Goal: Entertainment & Leisure: Consume media (video, audio)

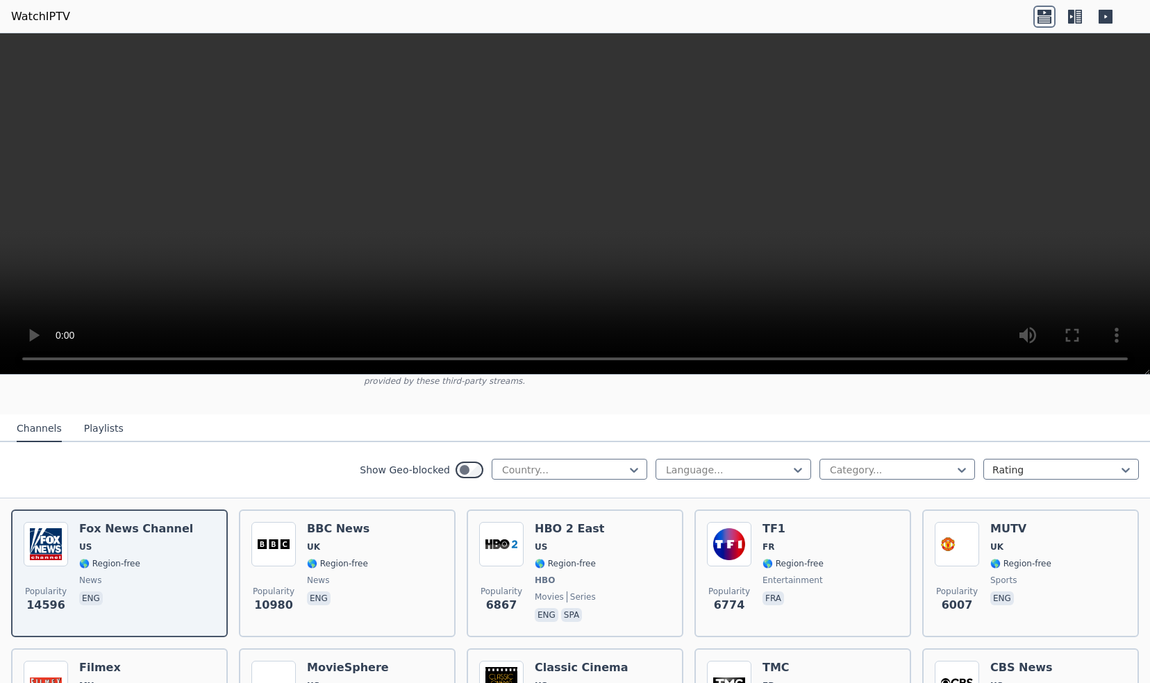
scroll to position [139, 0]
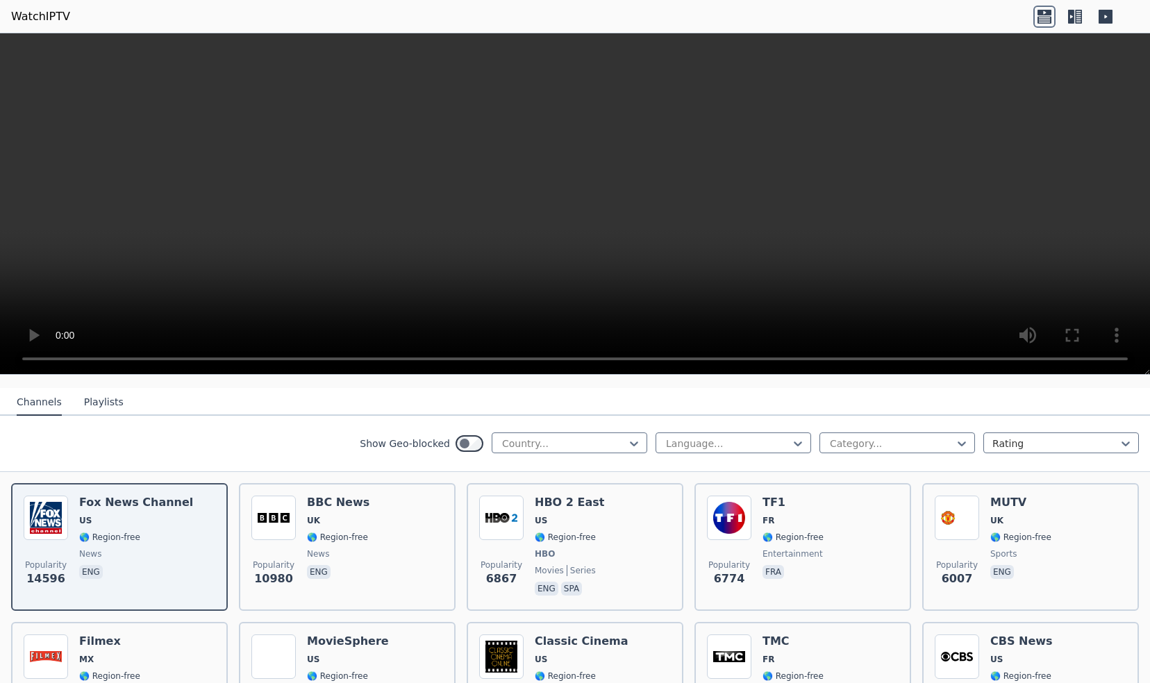
click at [97, 394] on button "Playlists" at bounding box center [104, 403] width 40 height 26
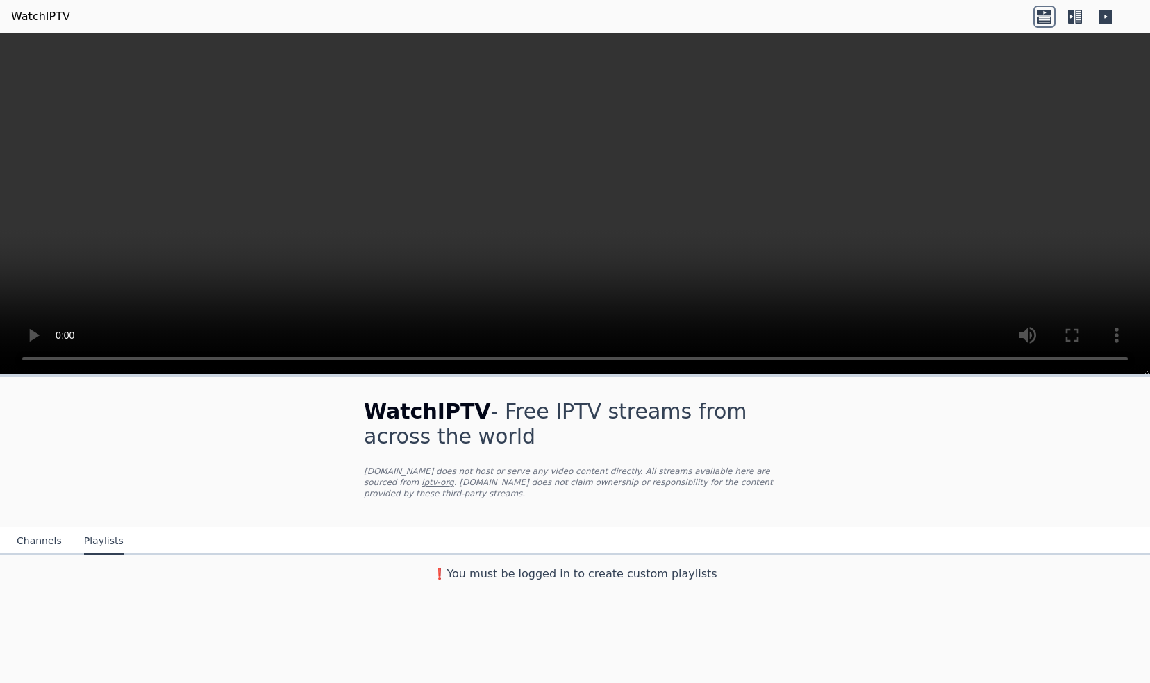
click at [28, 528] on button "Channels" at bounding box center [39, 541] width 45 height 26
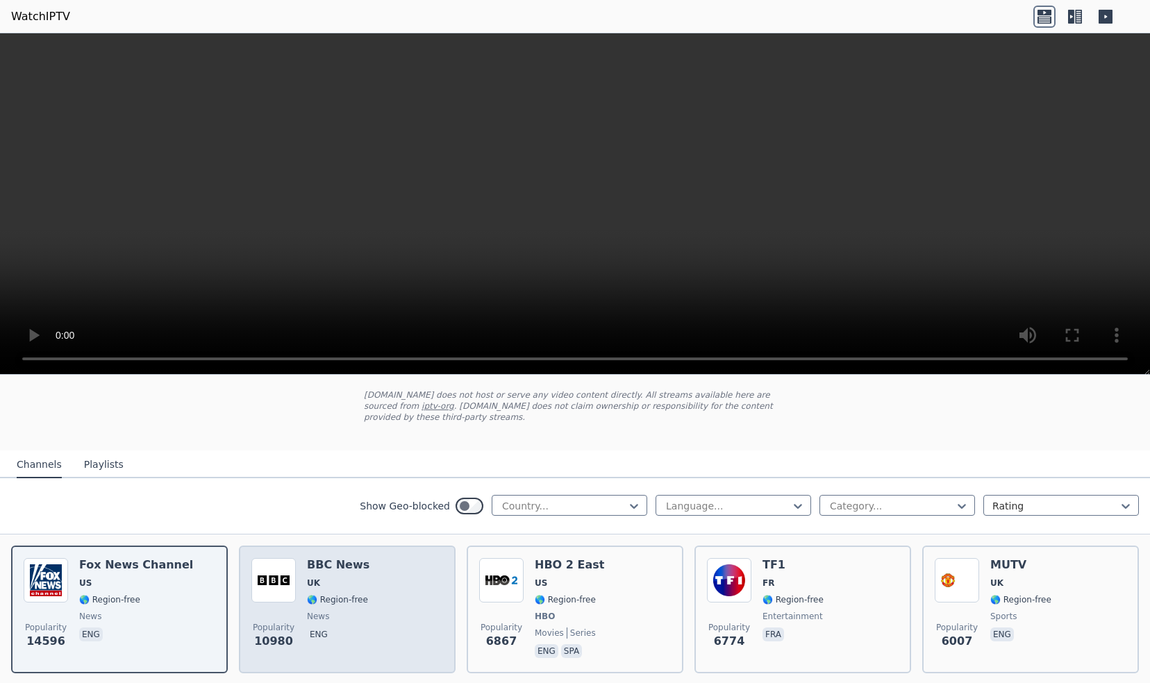
scroll to position [69, 0]
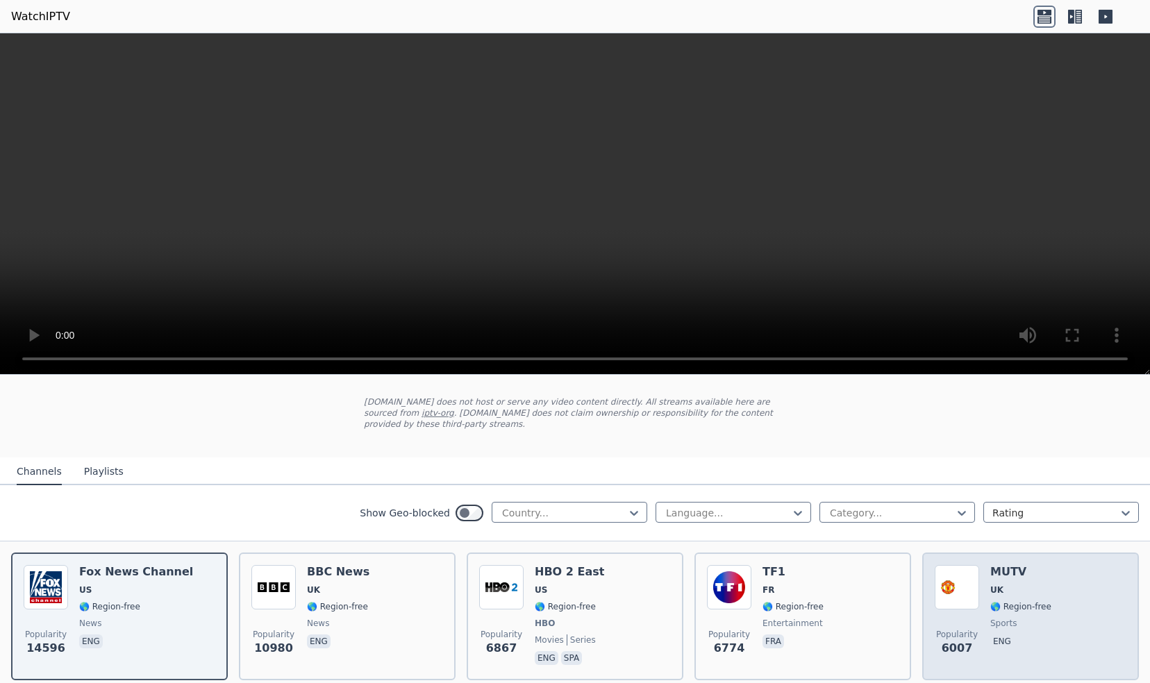
click at [999, 565] on h6 "MUTV" at bounding box center [1020, 572] width 61 height 14
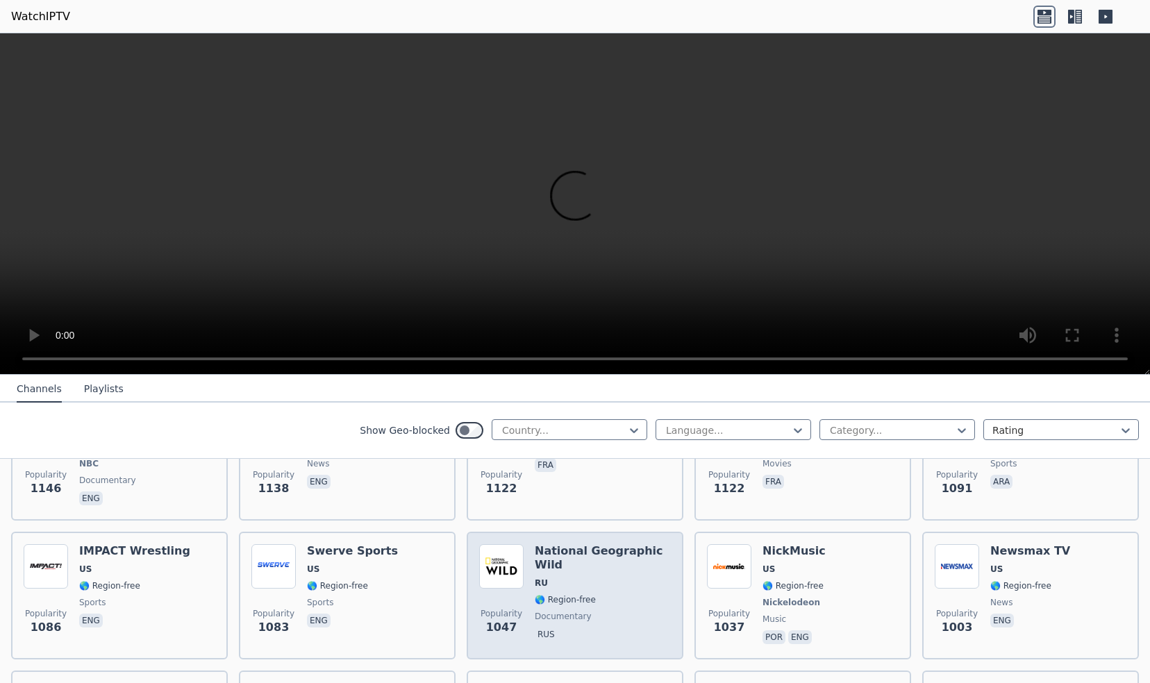
scroll to position [1597, 0]
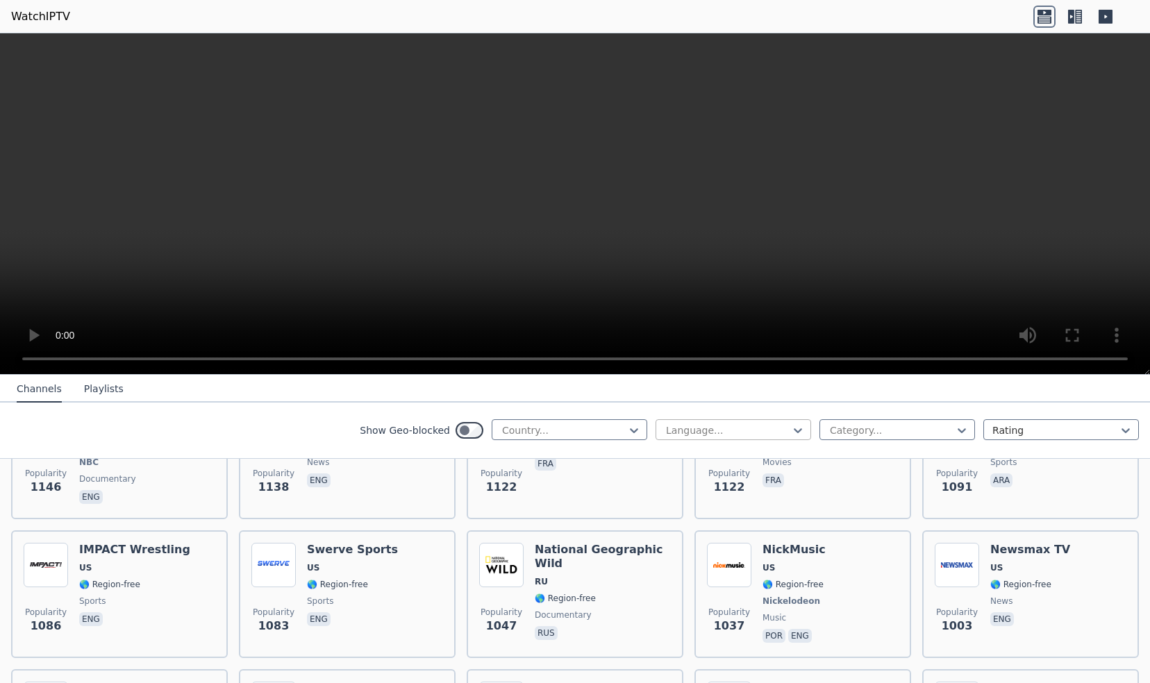
click at [686, 433] on div at bounding box center [728, 431] width 126 height 14
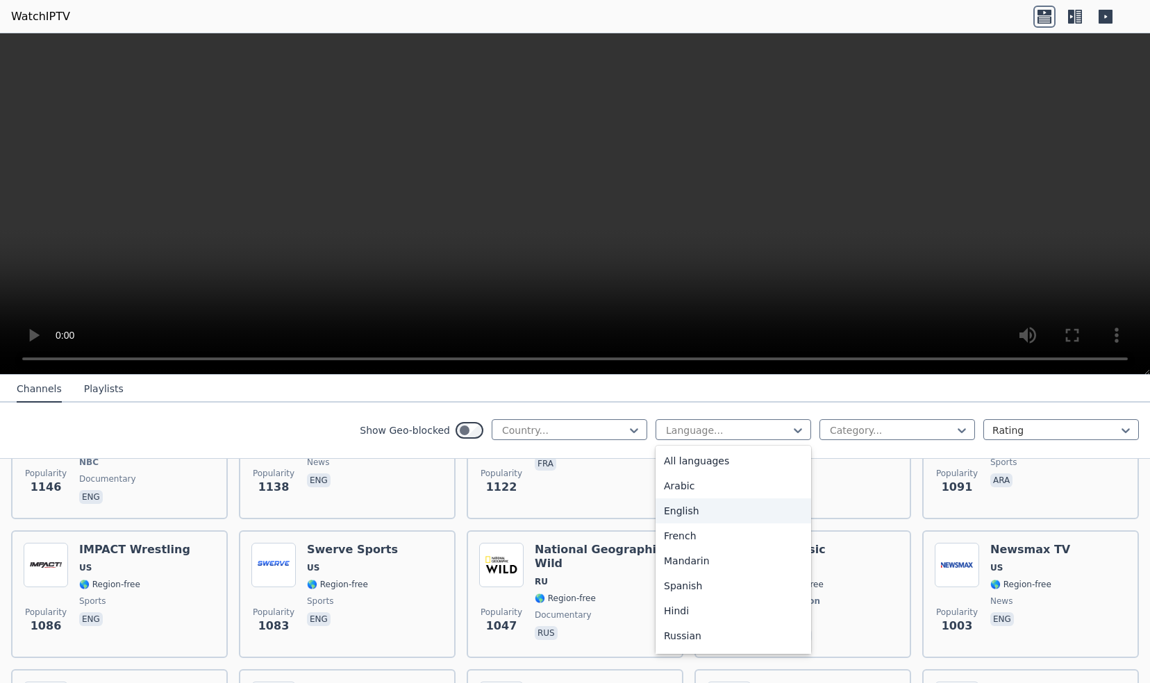
click at [665, 512] on div "English" at bounding box center [734, 511] width 156 height 25
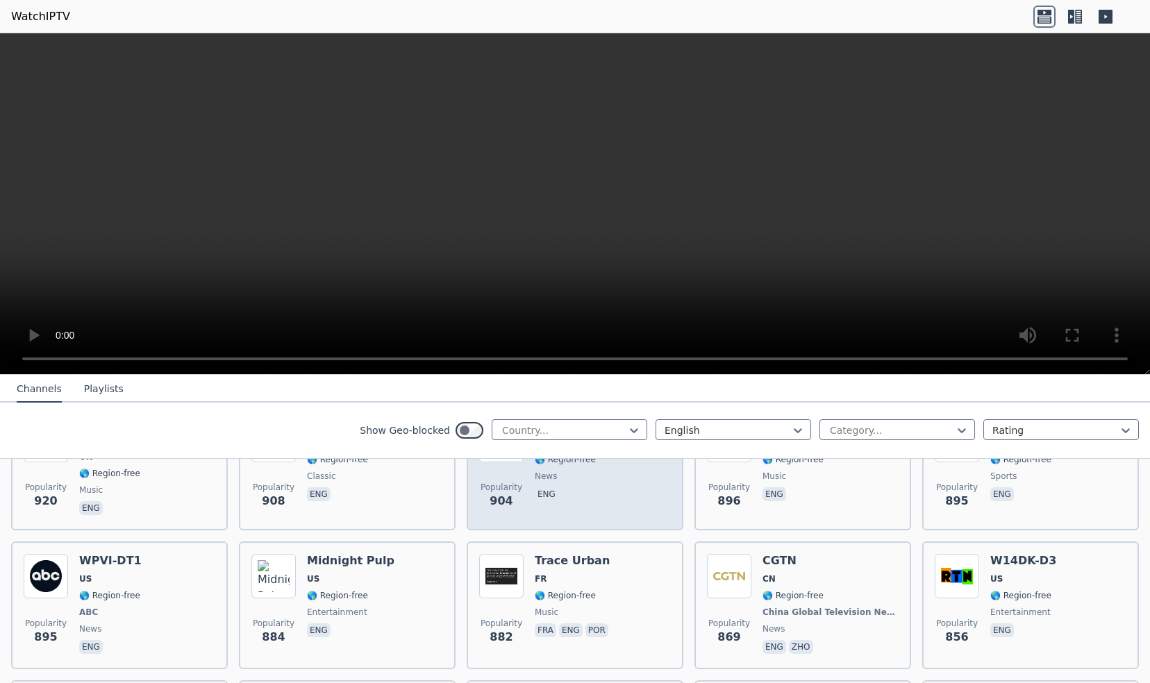
scroll to position [1389, 0]
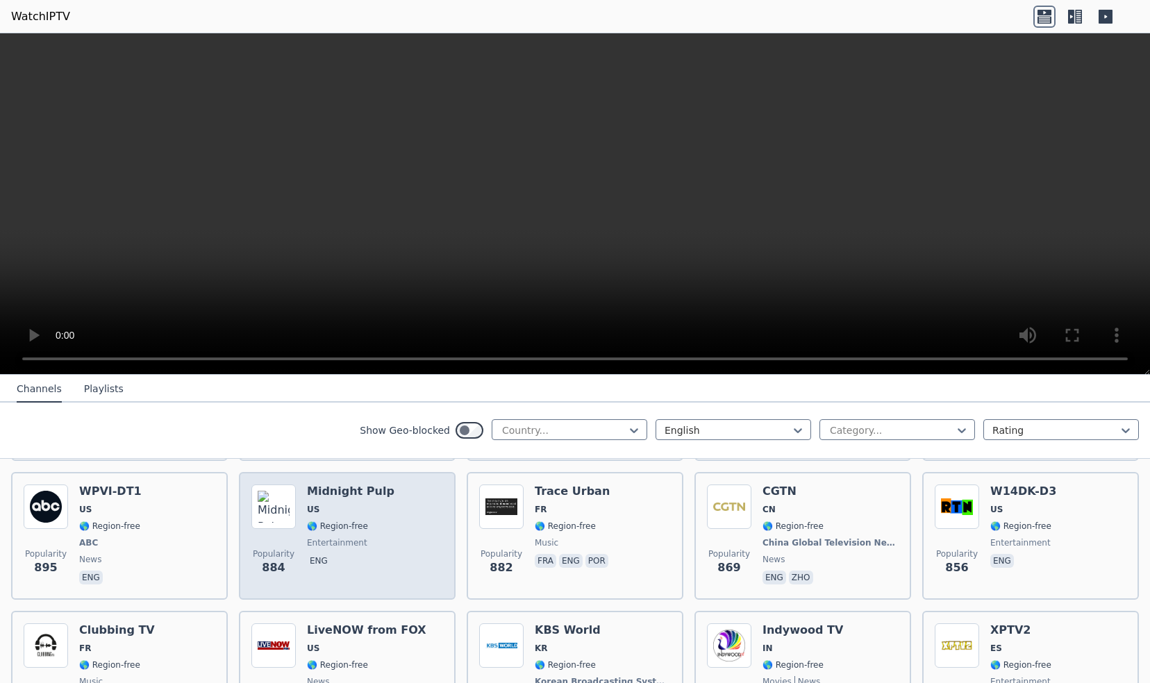
click at [367, 537] on span "entertainment" at bounding box center [350, 542] width 87 height 11
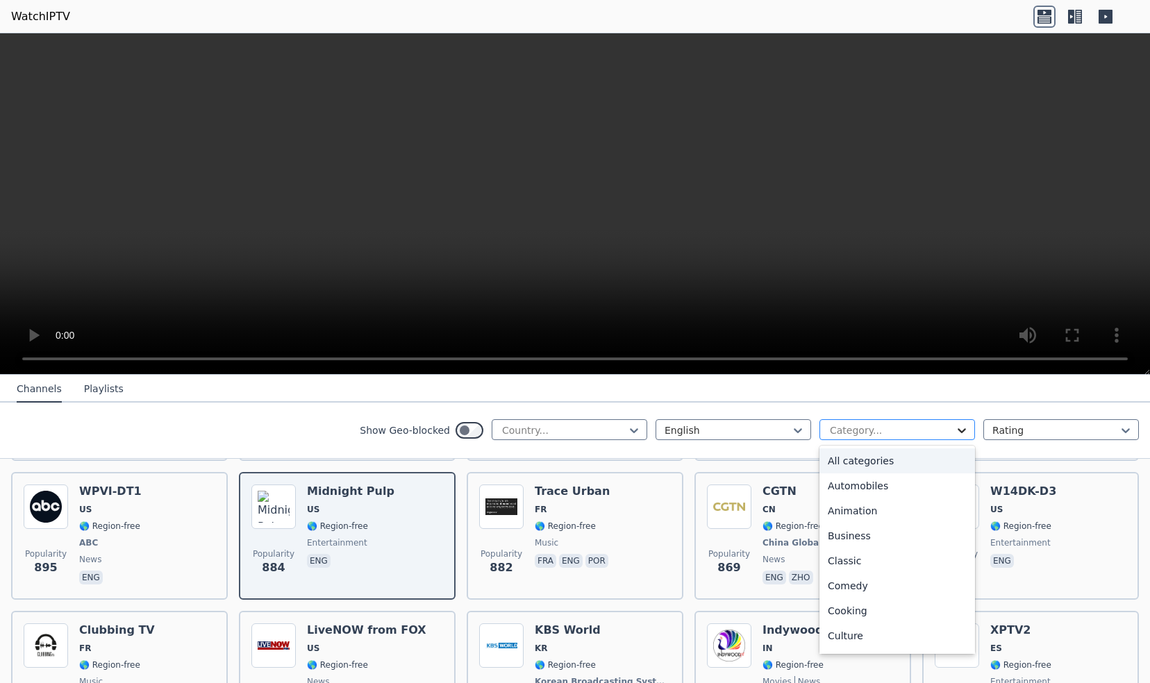
click at [955, 425] on icon at bounding box center [962, 431] width 14 height 14
click at [876, 580] on div "Series" at bounding box center [897, 583] width 156 height 25
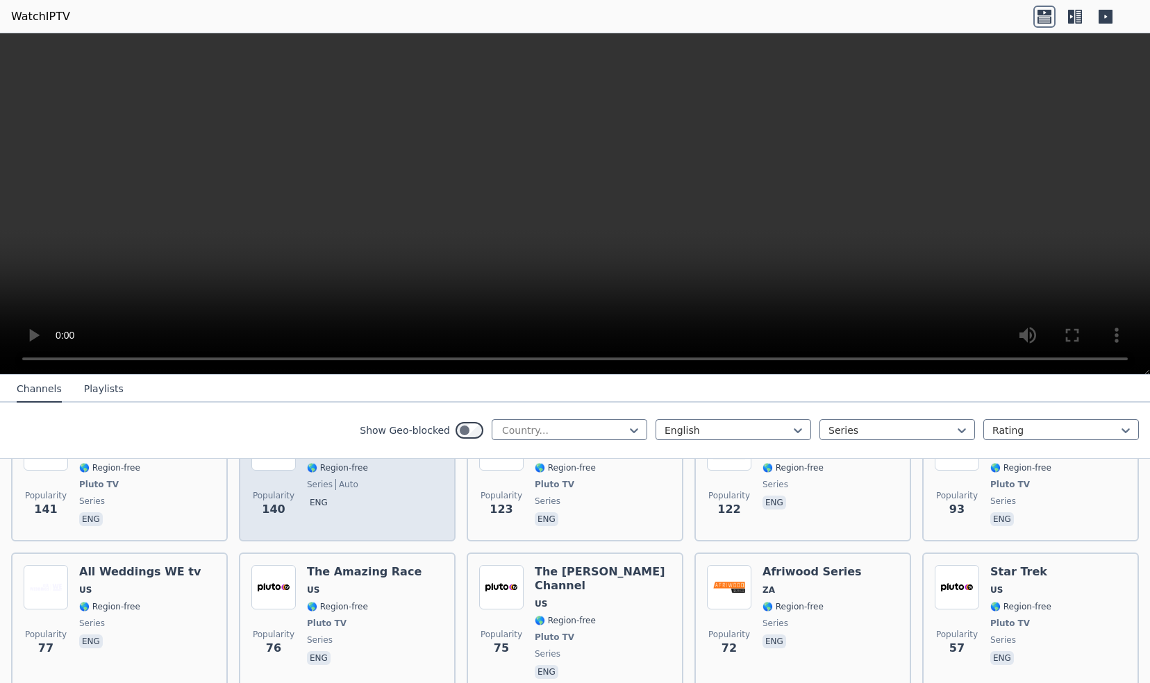
scroll to position [417, 0]
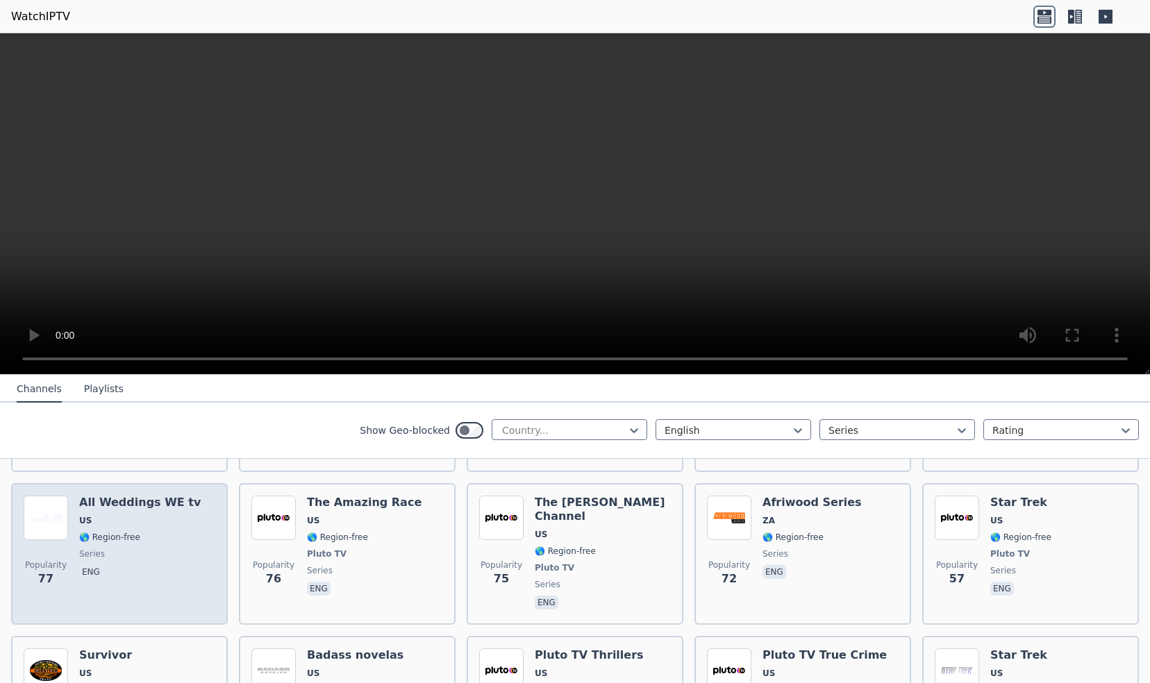
click at [144, 535] on div "All Weddings WE tv US 🌎 Region-free series eng" at bounding box center [140, 554] width 122 height 117
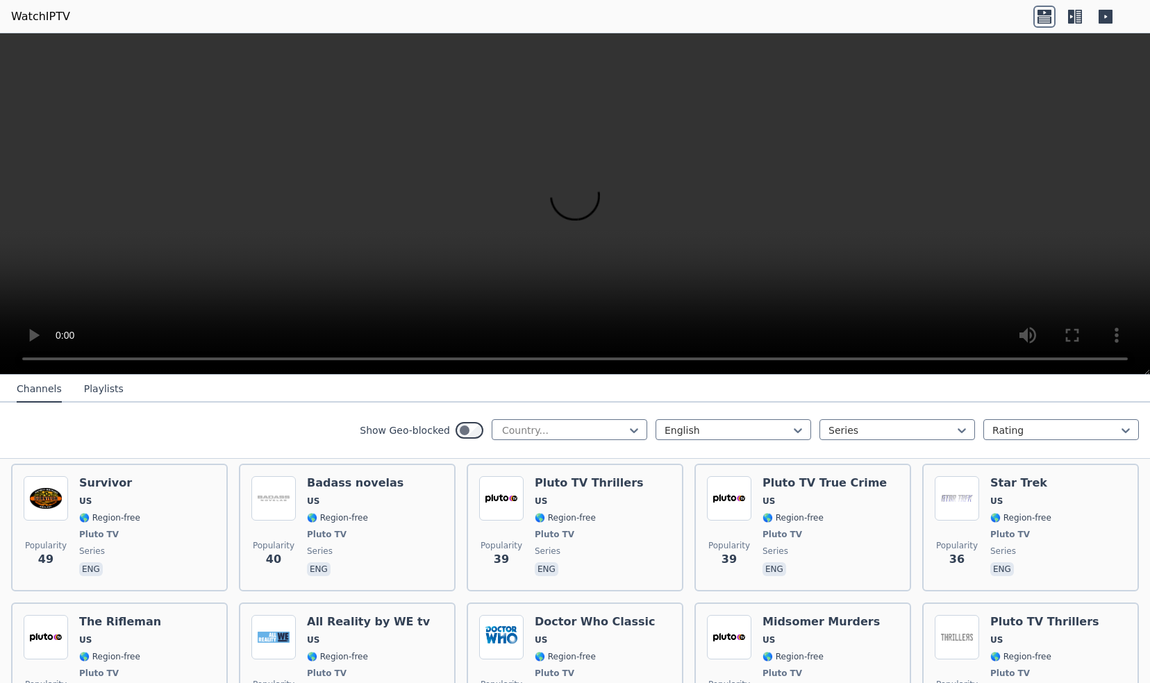
scroll to position [625, 0]
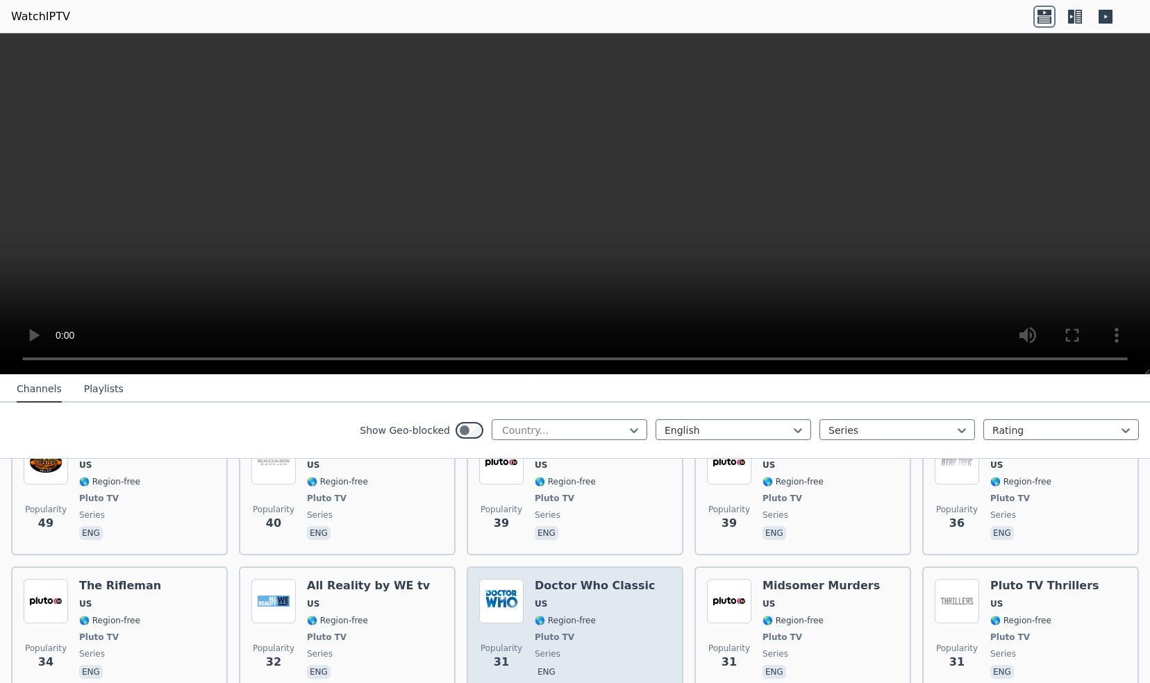
click at [600, 615] on span "🌎 Region-free" at bounding box center [595, 620] width 121 height 11
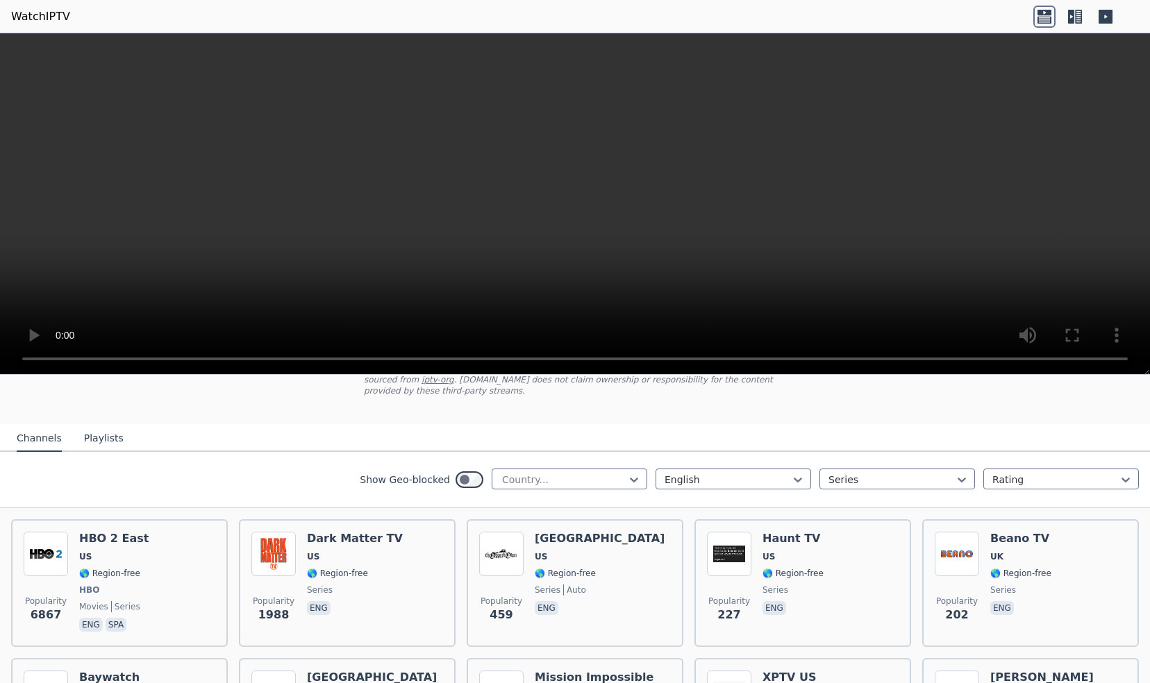
scroll to position [44, 0]
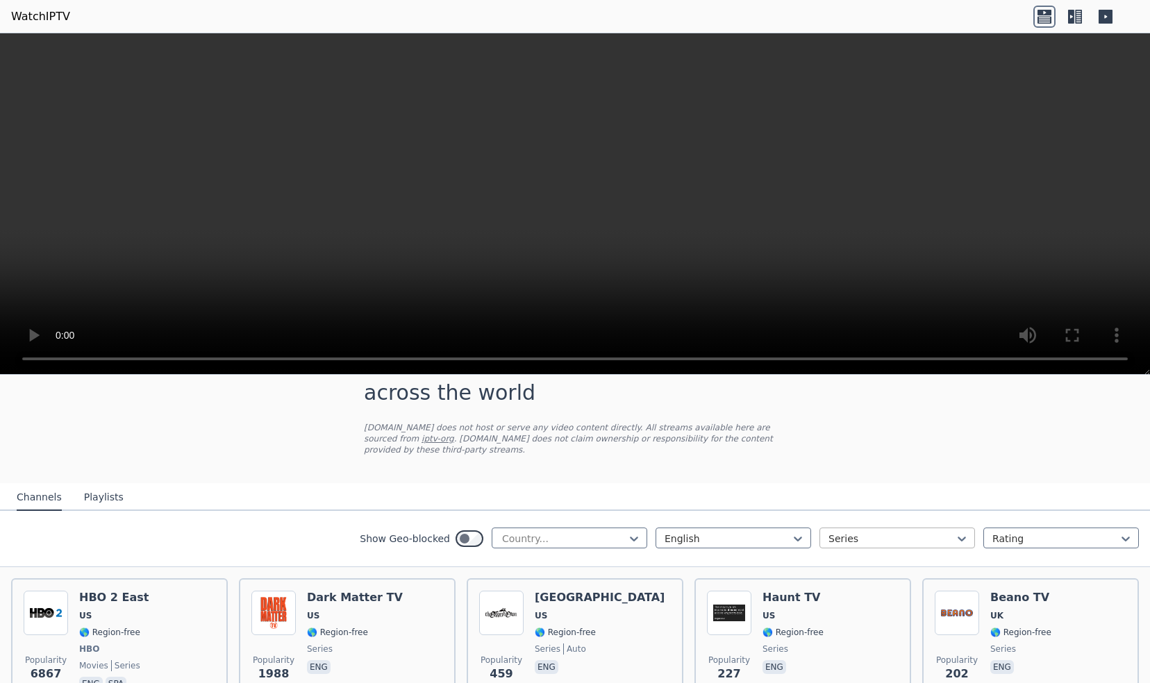
click at [857, 532] on div at bounding box center [891, 539] width 126 height 14
click at [836, 633] on div "News" at bounding box center [897, 641] width 156 height 25
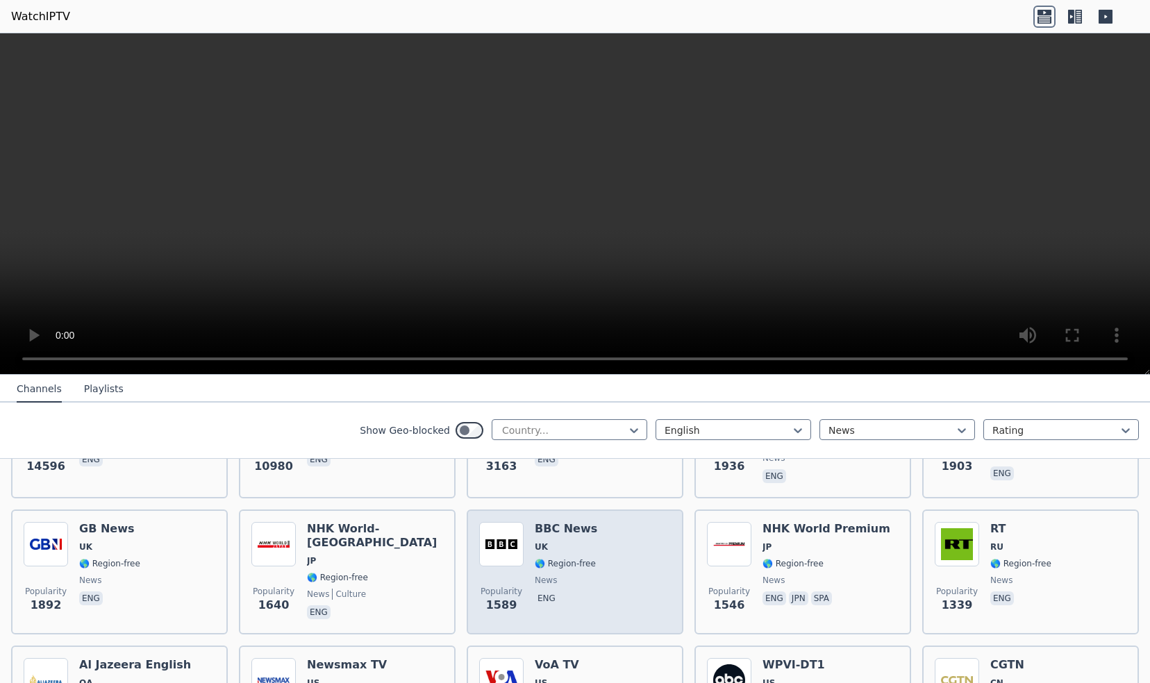
scroll to position [252, 0]
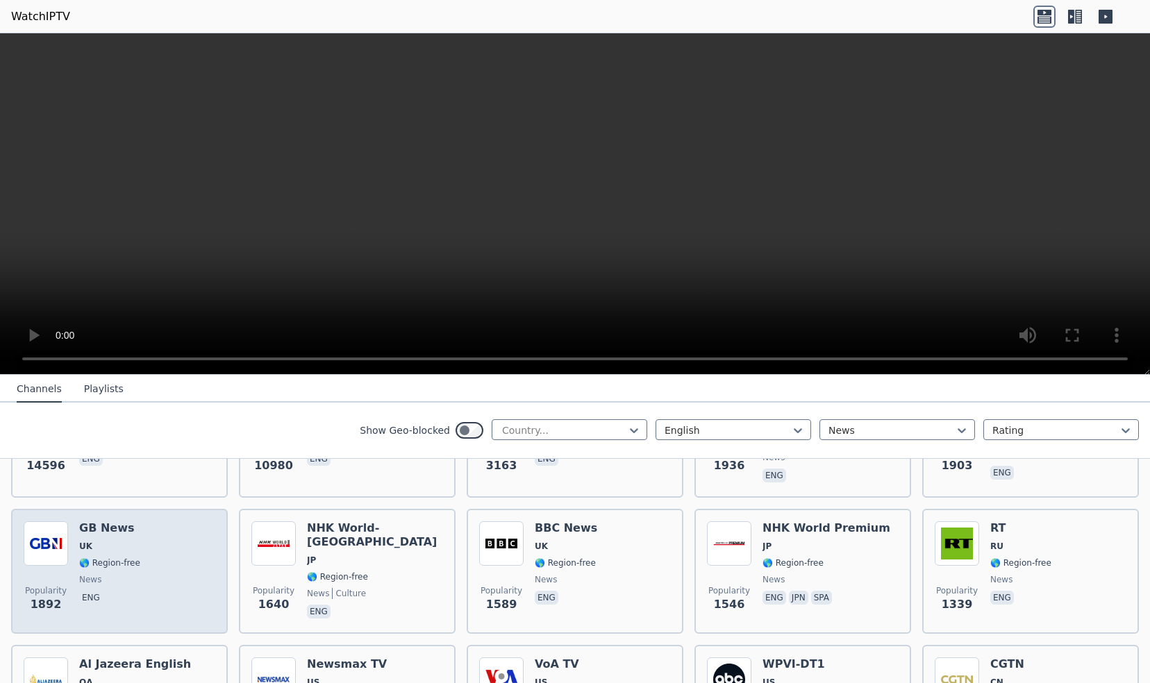
click at [120, 558] on span "🌎 Region-free" at bounding box center [109, 563] width 61 height 11
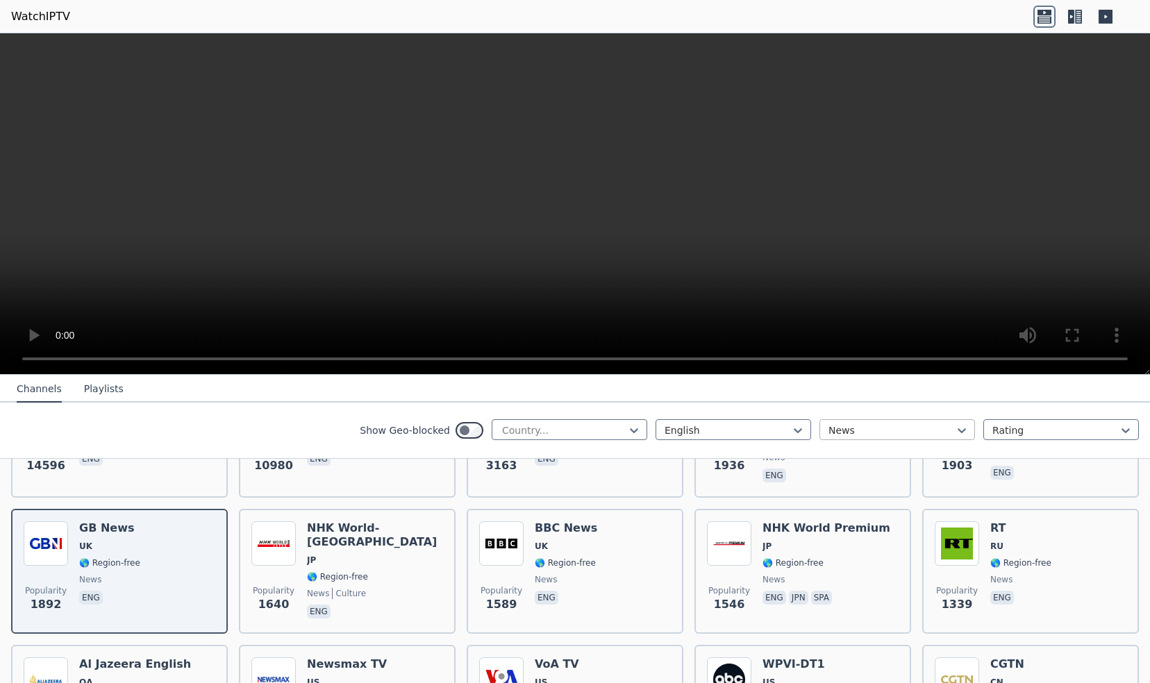
click at [915, 428] on div at bounding box center [891, 431] width 126 height 14
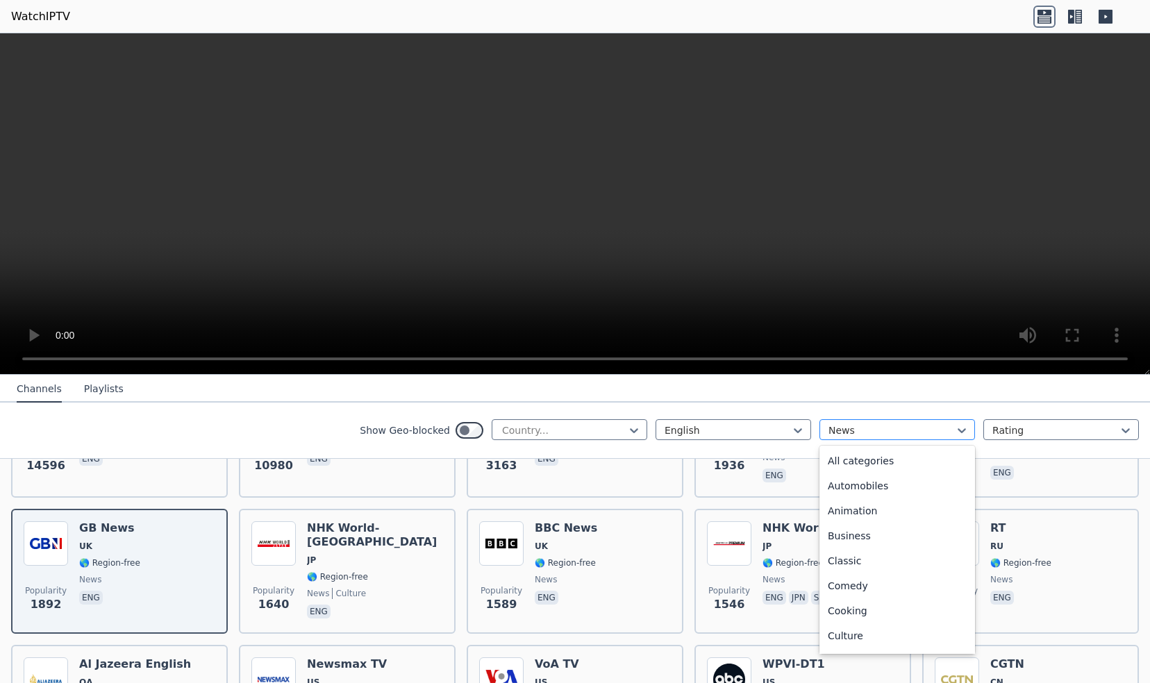
scroll to position [253, 0]
click at [863, 533] on div "Legislative" at bounding box center [897, 533] width 156 height 25
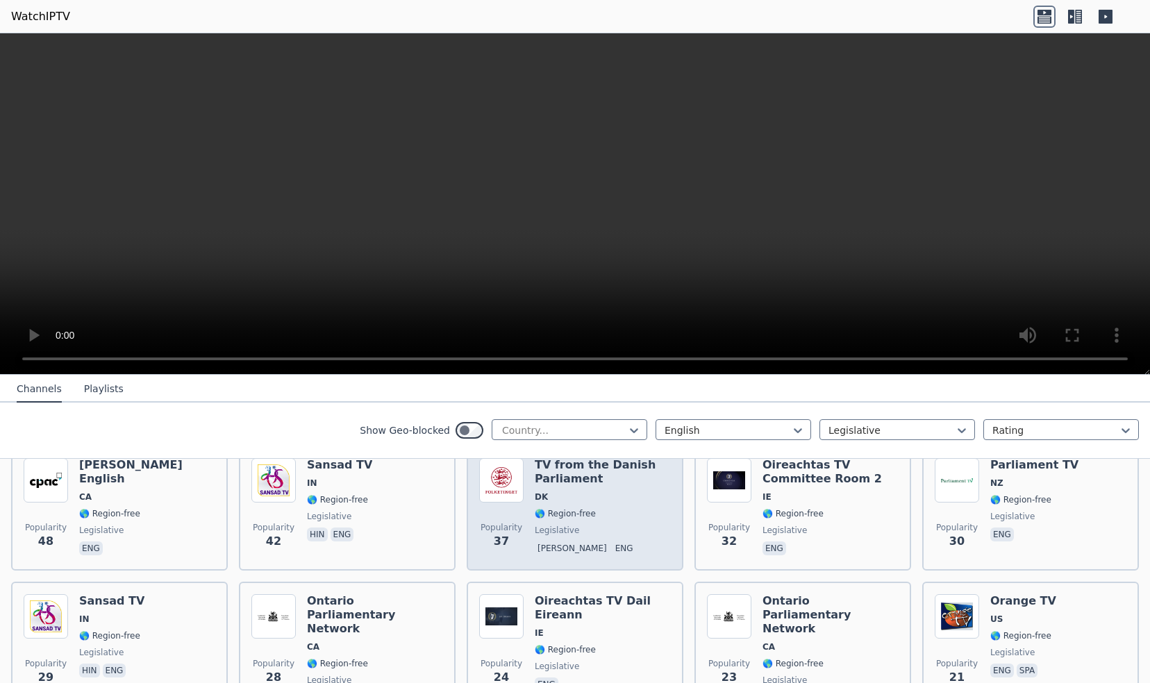
scroll to position [208, 0]
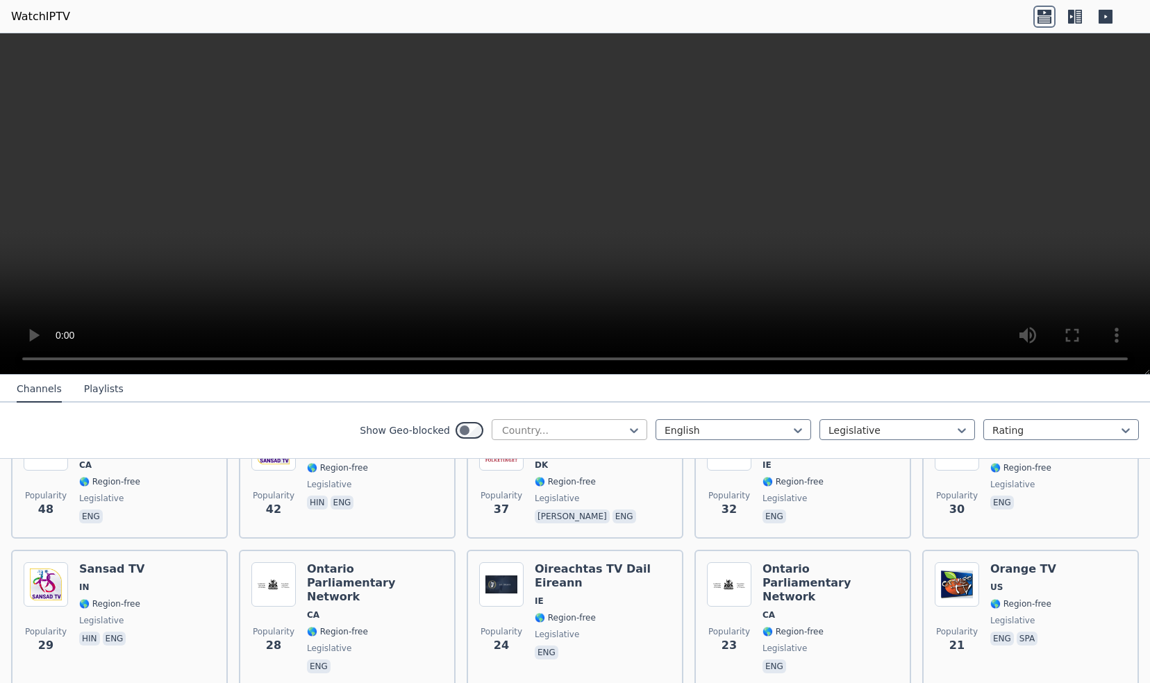
click at [571, 435] on div at bounding box center [564, 431] width 126 height 14
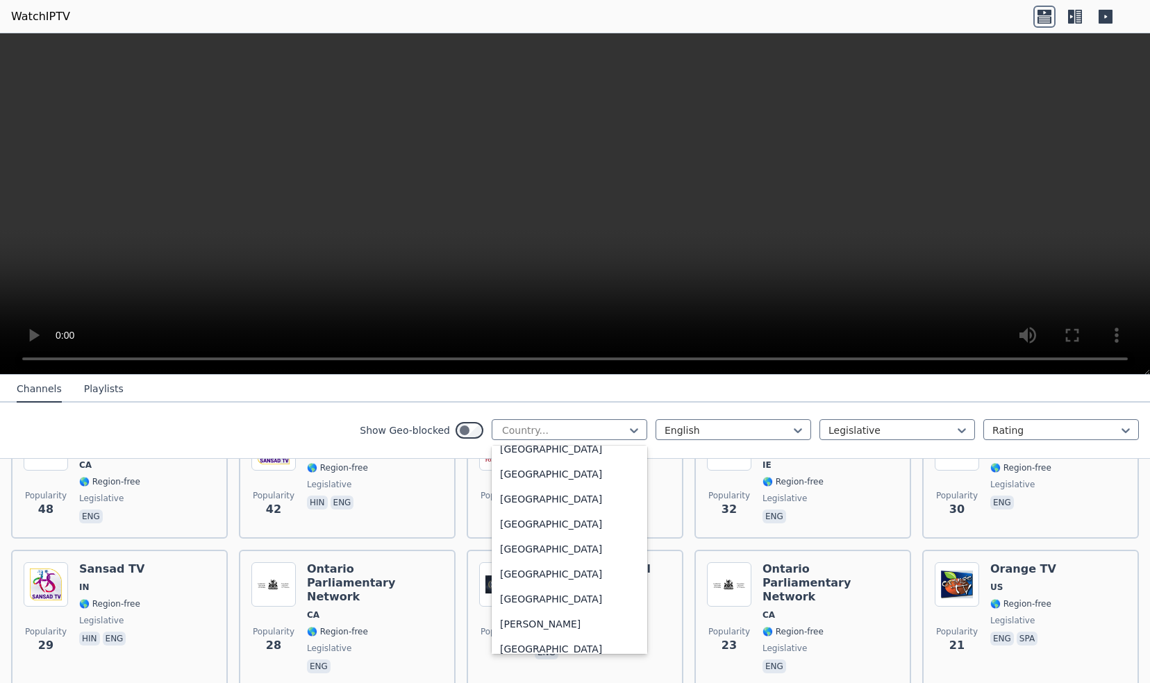
scroll to position [764, 0]
click at [524, 519] on div "[GEOGRAPHIC_DATA]" at bounding box center [570, 522] width 156 height 25
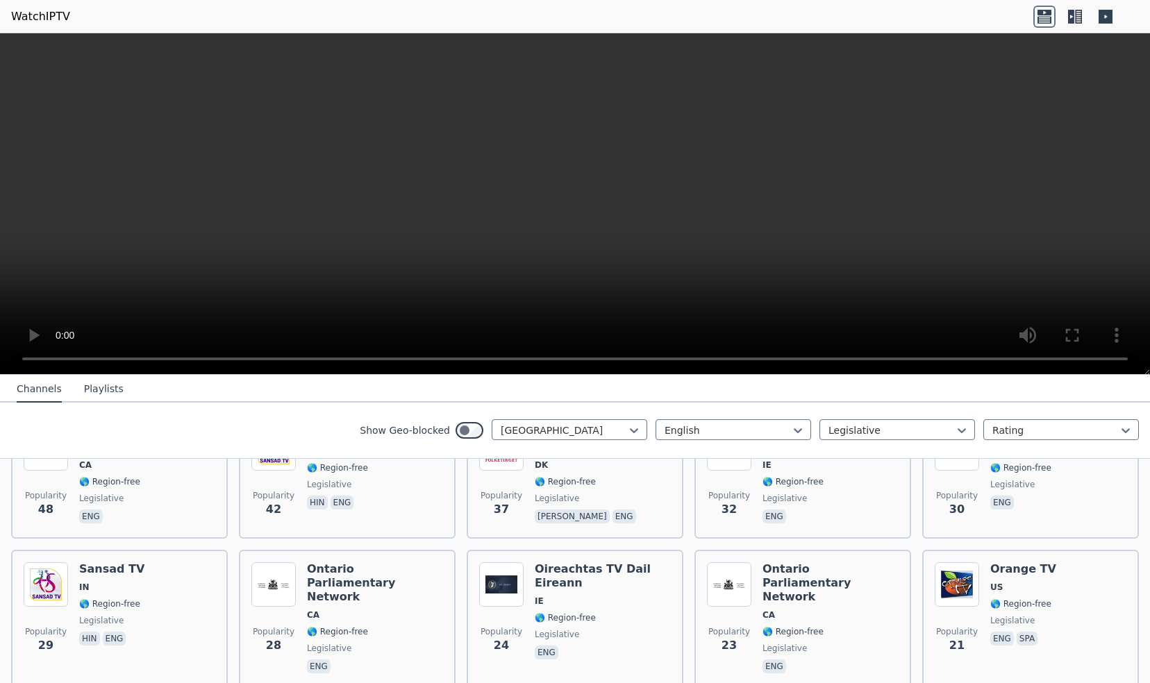
scroll to position [110, 0]
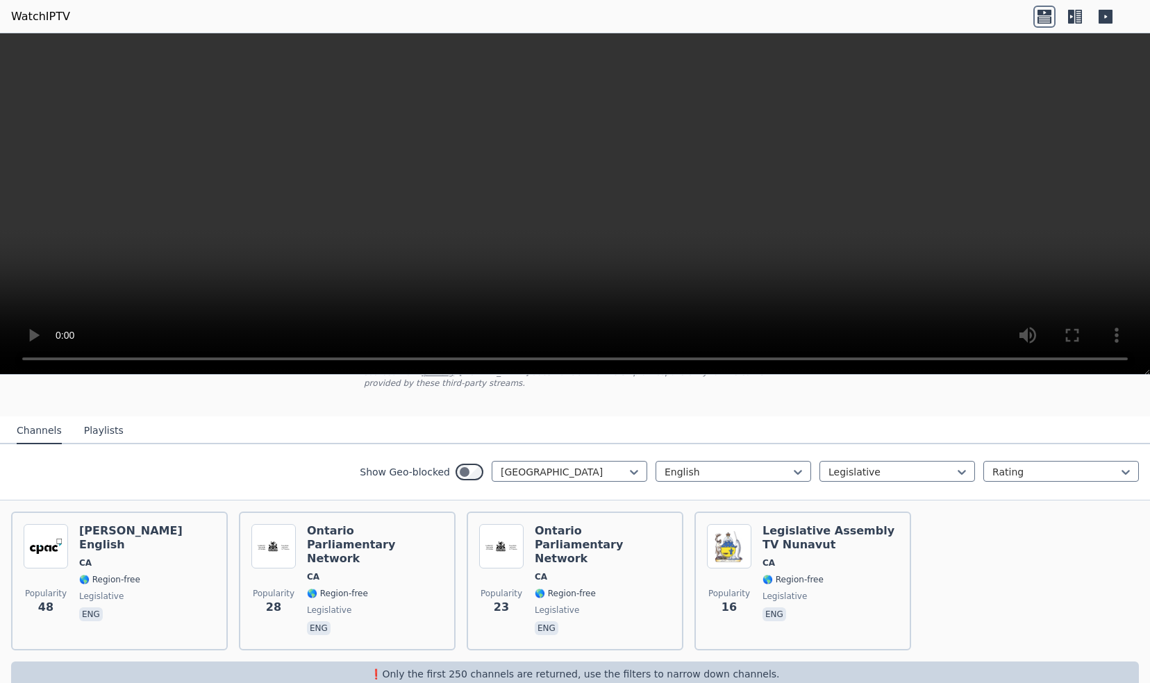
click at [897, 474] on div "Show Geo-blocked Canada English Legislative Rating" at bounding box center [575, 472] width 1150 height 56
click at [878, 465] on div at bounding box center [891, 472] width 126 height 14
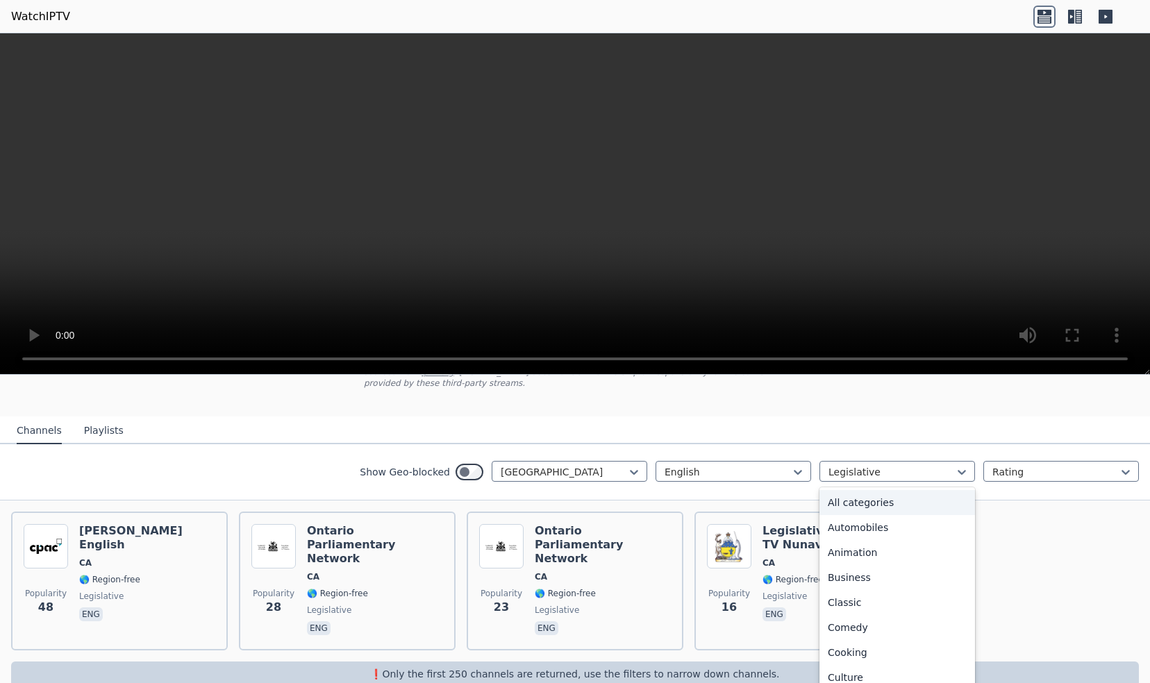
click at [842, 494] on div "All categories" at bounding box center [897, 502] width 156 height 25
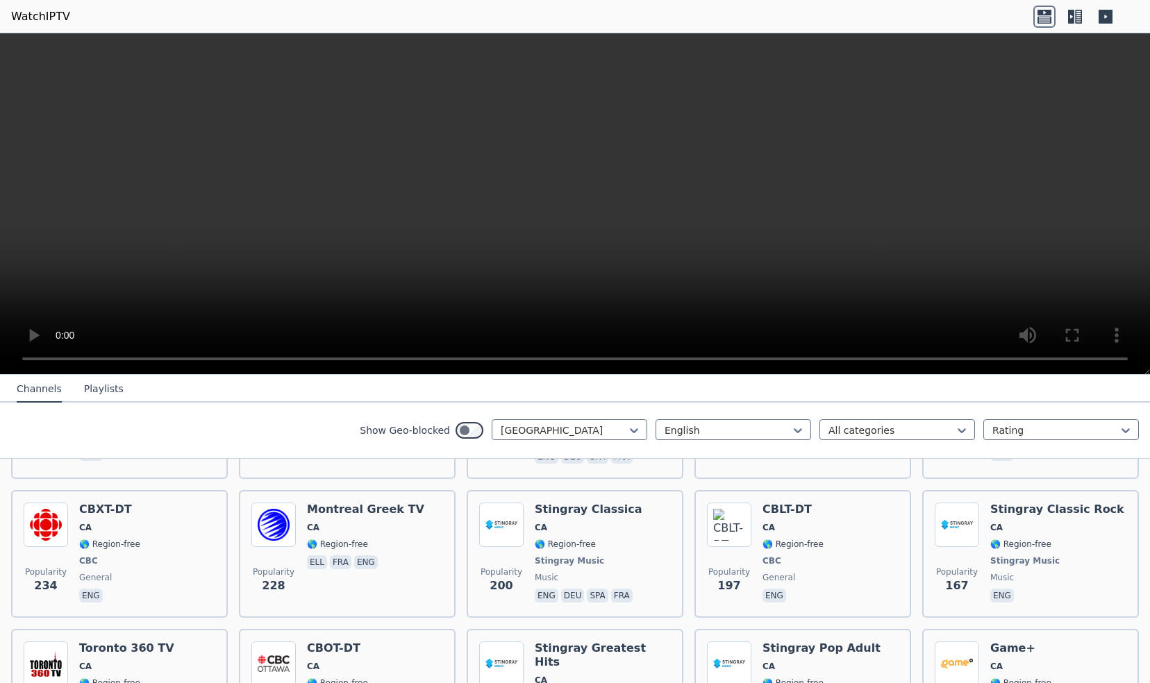
scroll to position [249, 0]
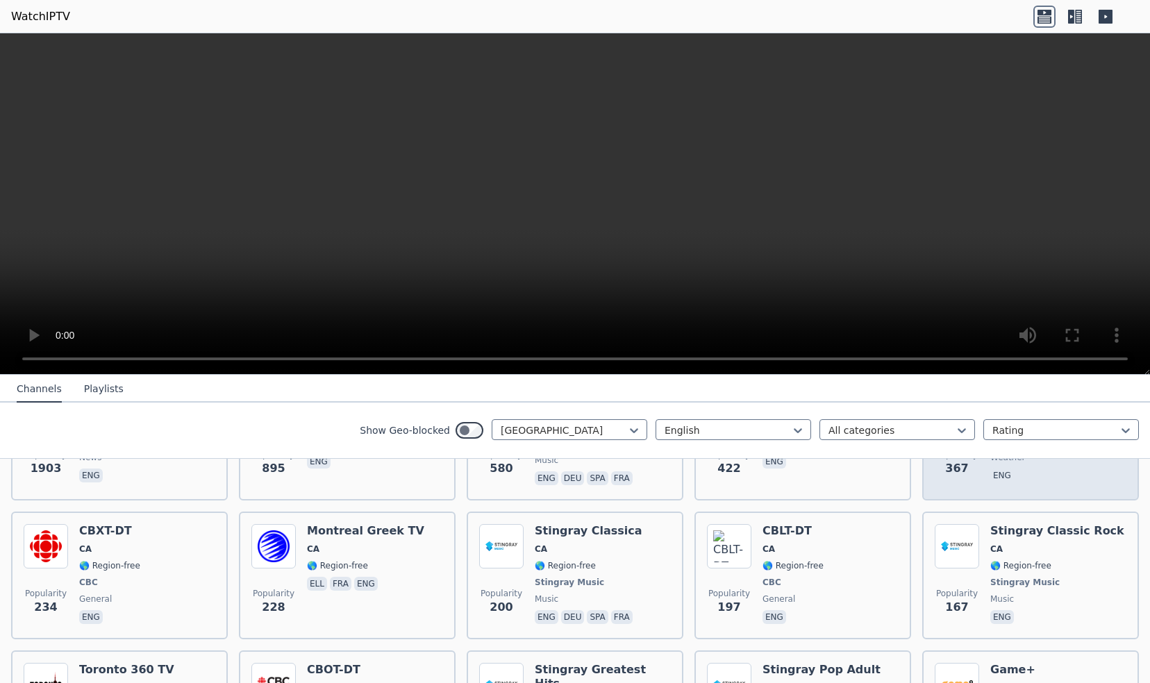
click at [1029, 469] on div "The Weather Network CA 🌎 Region-free weather eng" at bounding box center [1058, 436] width 136 height 103
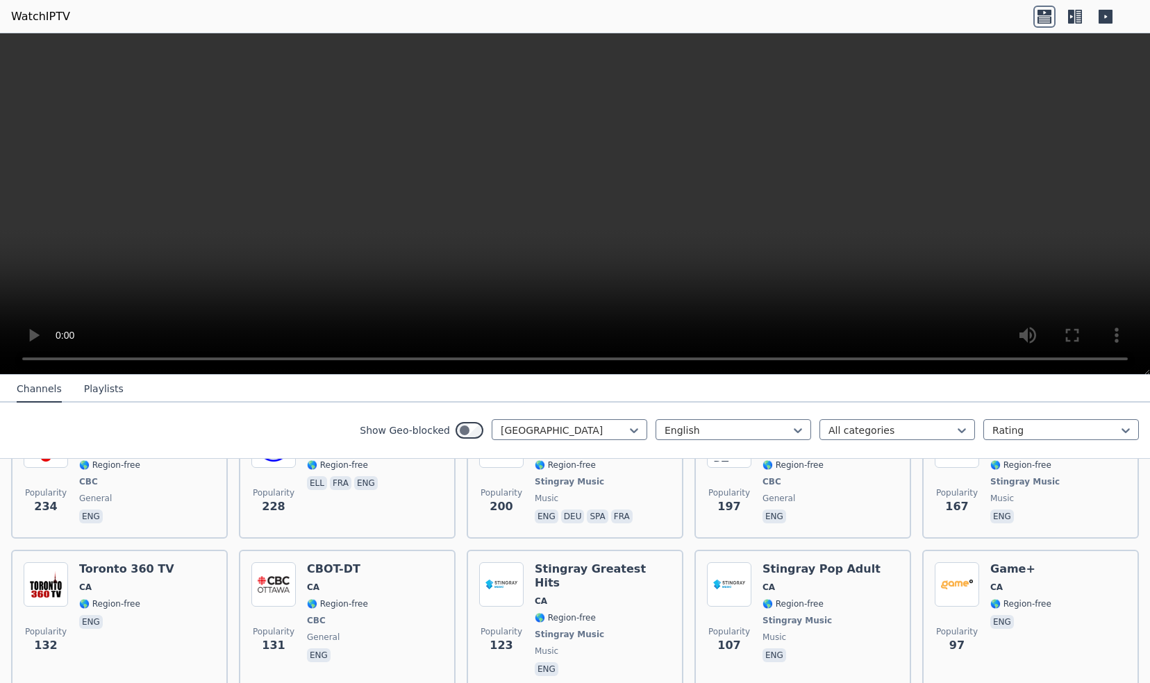
scroll to position [349, 0]
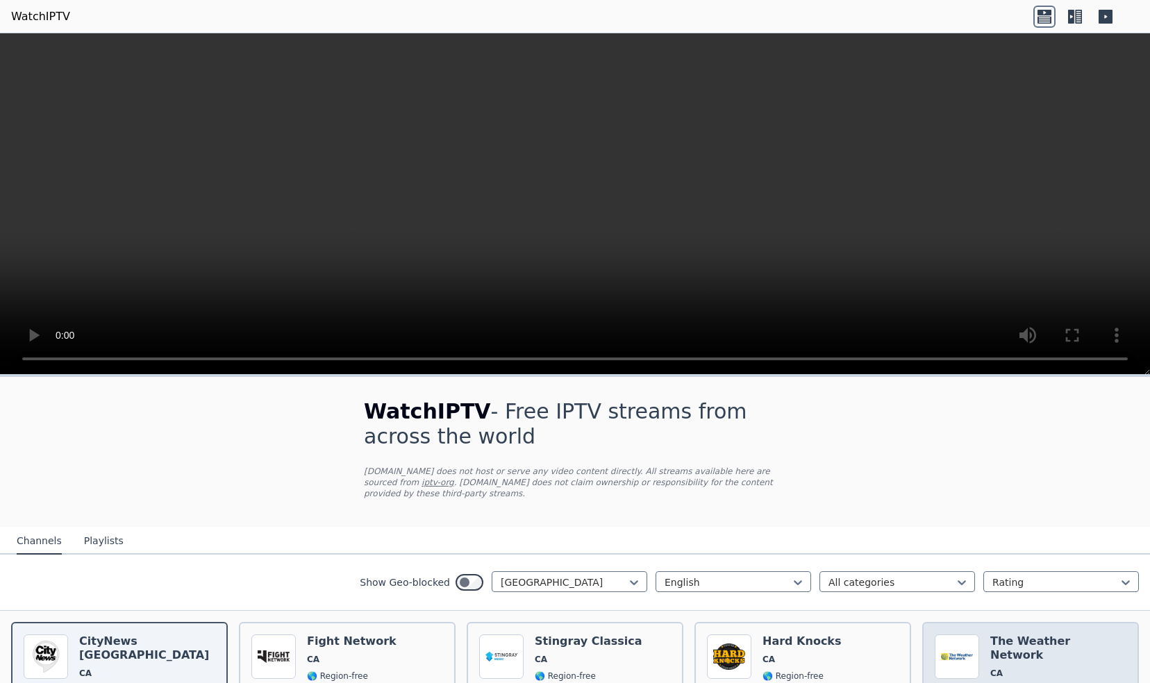
click at [1033, 653] on div "The Weather Network CA 🌎 Region-free weather eng" at bounding box center [1058, 686] width 136 height 103
